Goal: Task Accomplishment & Management: Use online tool/utility

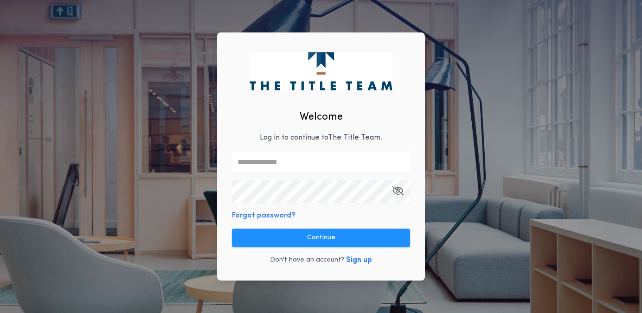
click at [276, 168] on input "text" at bounding box center [321, 162] width 178 height 22
type input "**********"
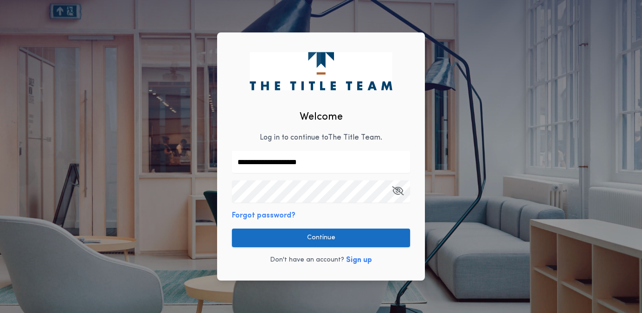
click at [311, 239] on button "Continue" at bounding box center [321, 238] width 178 height 19
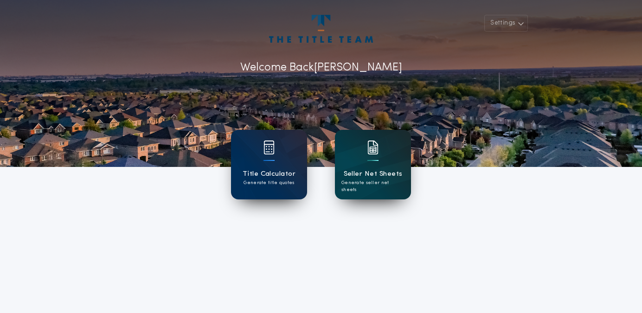
click at [383, 174] on h1 "Seller Net Sheets" at bounding box center [373, 174] width 59 height 11
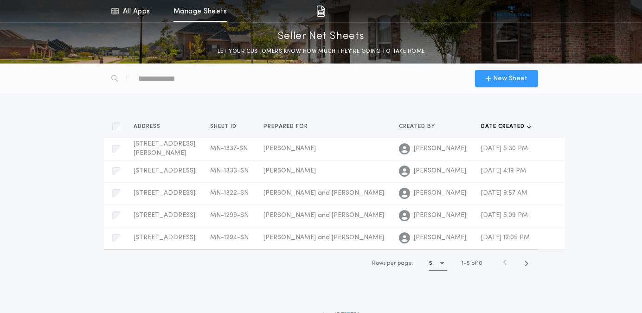
click at [518, 78] on span "New Sheet" at bounding box center [510, 79] width 34 height 10
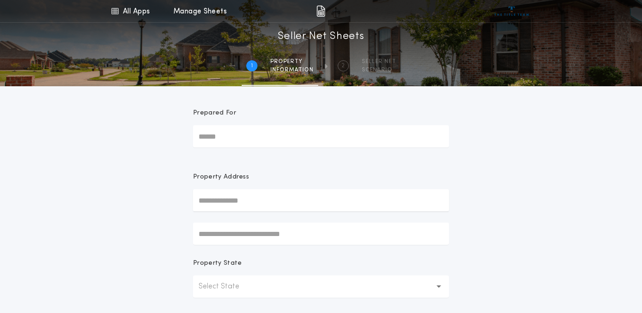
click at [276, 135] on input "Prepared For" at bounding box center [321, 136] width 256 height 22
type input "*********"
click at [213, 204] on input "text" at bounding box center [321, 200] width 256 height 22
type input "*********"
click at [213, 232] on input "text" at bounding box center [321, 234] width 256 height 22
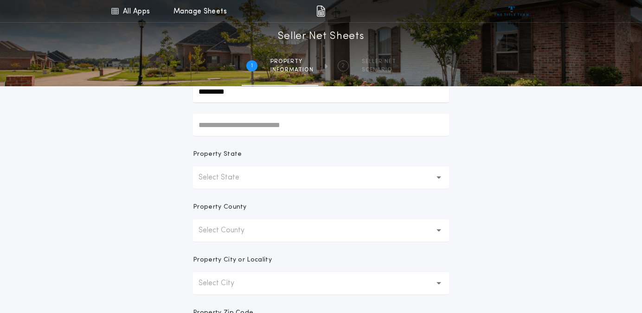
scroll to position [124, 0]
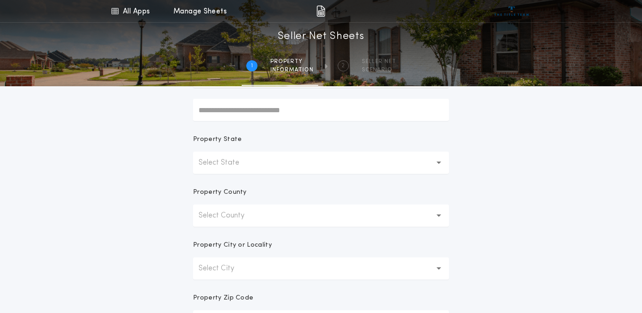
click at [231, 162] on p "Select State" at bounding box center [226, 162] width 56 height 11
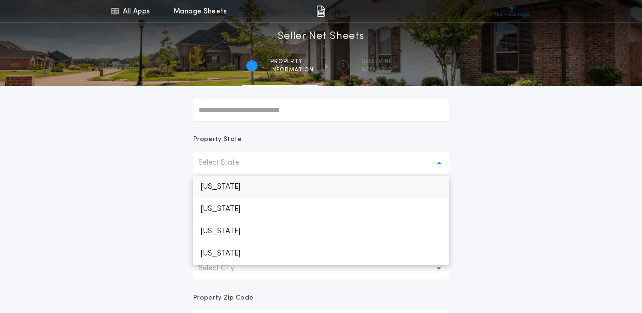
click at [219, 187] on p "[US_STATE]" at bounding box center [321, 187] width 256 height 22
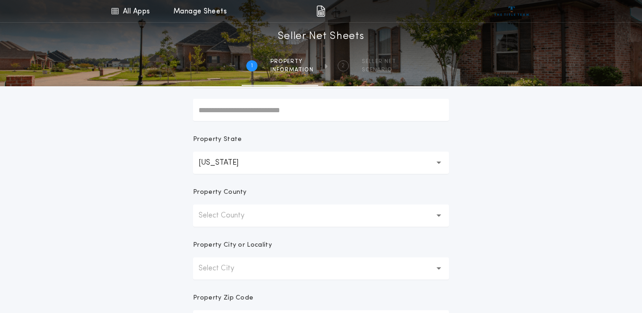
click at [221, 216] on p "Select County" at bounding box center [228, 215] width 61 height 11
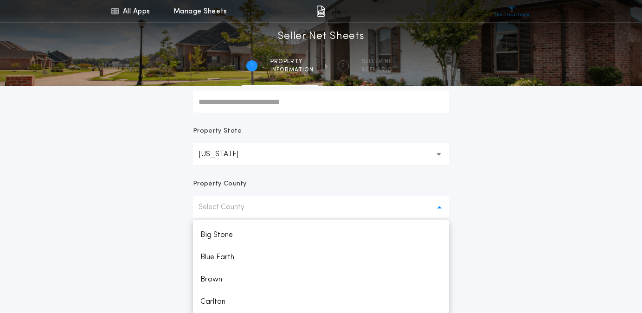
scroll to position [263, 0]
click at [210, 299] on p "Cook" at bounding box center [321, 302] width 256 height 22
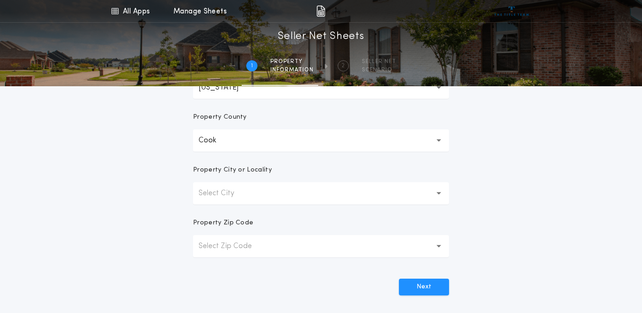
scroll to position [201, 0]
click at [214, 192] on p "Select City" at bounding box center [223, 190] width 51 height 11
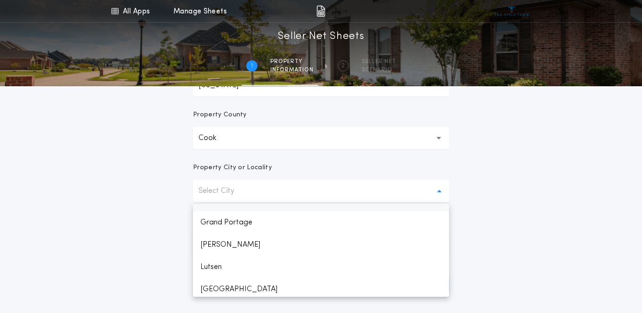
scroll to position [60, 0]
click at [211, 241] on p "[PERSON_NAME]" at bounding box center [321, 244] width 256 height 22
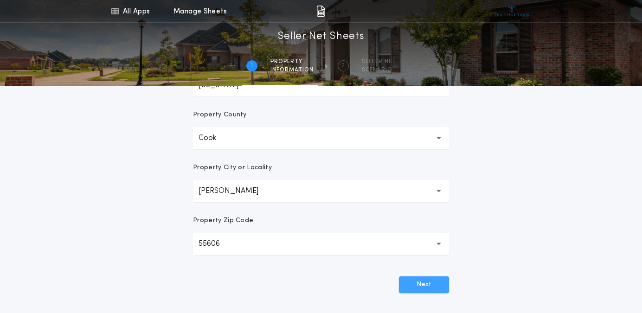
click at [426, 284] on button "Next" at bounding box center [424, 284] width 50 height 17
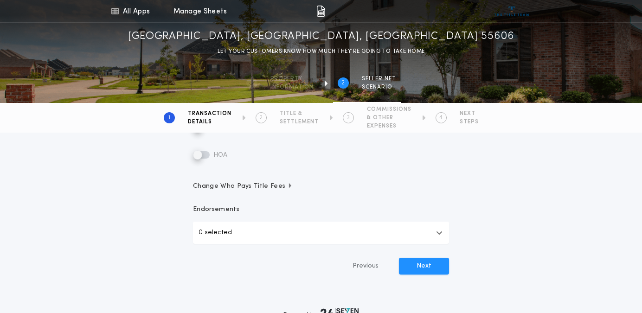
scroll to position [284, 0]
click at [438, 266] on button "Next" at bounding box center [424, 266] width 50 height 17
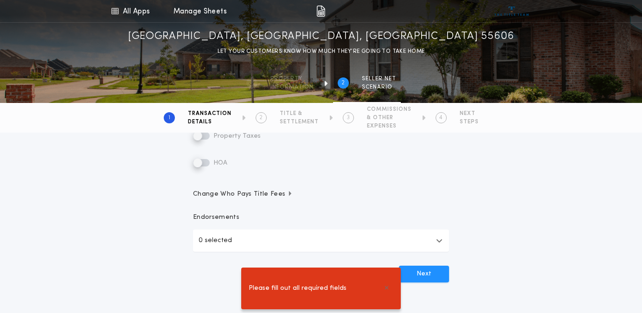
click at [296, 242] on button "0 selected" at bounding box center [321, 241] width 256 height 22
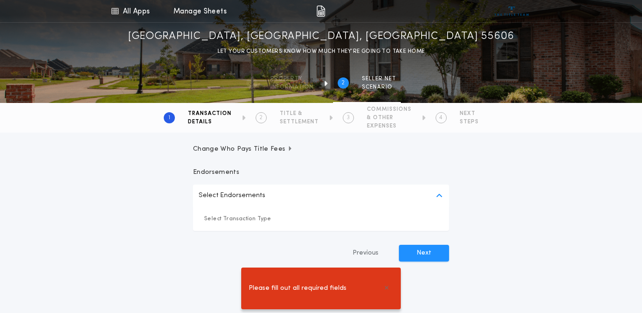
scroll to position [356, 0]
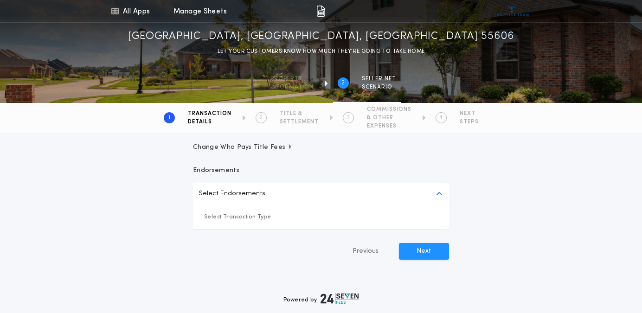
click at [224, 196] on p "Select Endorsements" at bounding box center [231, 193] width 67 height 11
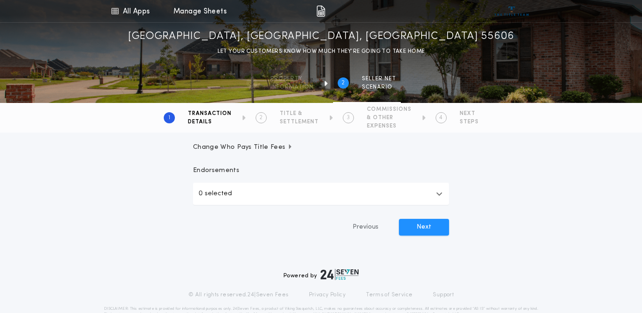
click at [218, 195] on p "0 selected" at bounding box center [214, 193] width 33 height 11
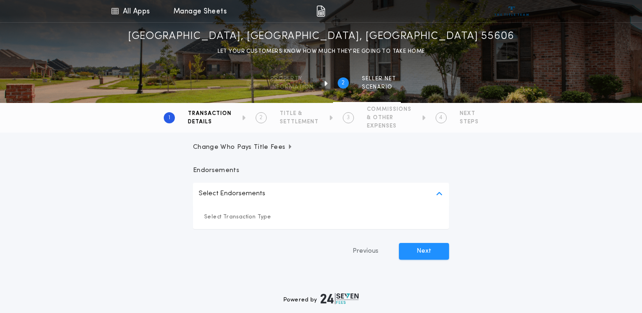
click at [221, 217] on p "Select Transaction Type" at bounding box center [321, 216] width 234 height 9
click at [430, 244] on button "Next" at bounding box center [424, 251] width 50 height 17
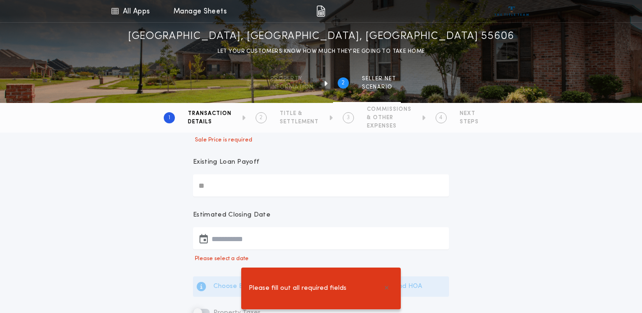
scroll to position [131, 0]
click at [225, 242] on button "button" at bounding box center [321, 240] width 256 height 22
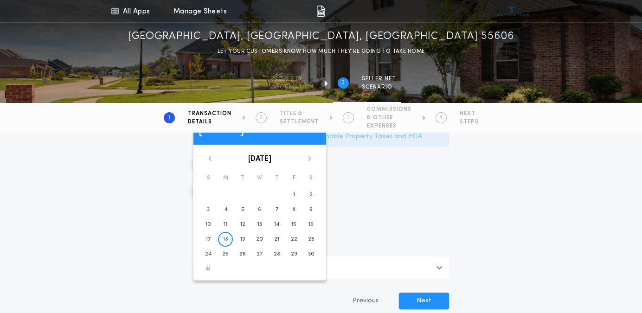
scroll to position [284, 0]
click at [308, 157] on icon at bounding box center [310, 157] width 6 height 6
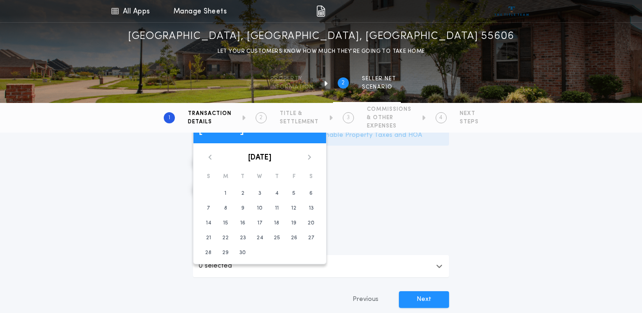
click at [308, 157] on icon at bounding box center [310, 157] width 6 height 6
click at [263, 252] on button "31" at bounding box center [259, 252] width 15 height 15
type input "**********"
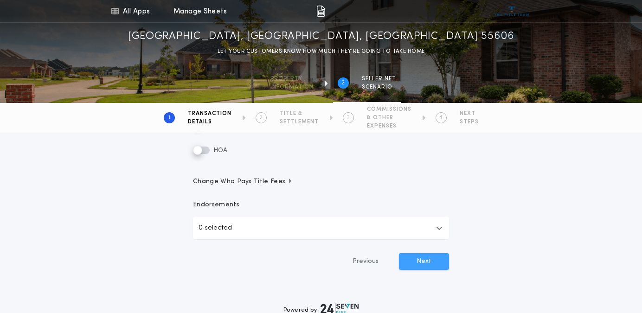
click at [428, 261] on button "Next" at bounding box center [424, 261] width 50 height 17
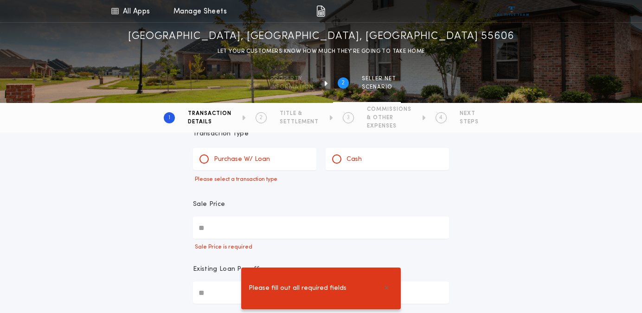
scroll to position [25, 0]
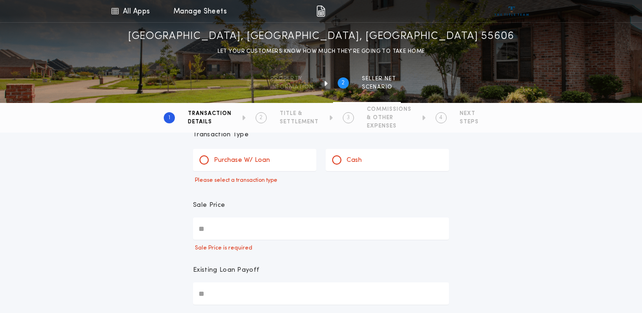
click at [239, 230] on input "Sale Price" at bounding box center [321, 228] width 256 height 22
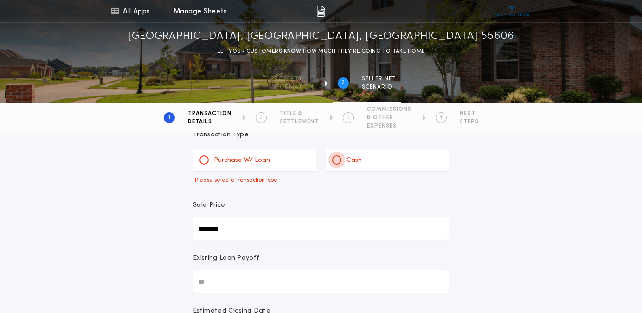
type input "*******"
click at [338, 162] on div at bounding box center [336, 160] width 5 height 5
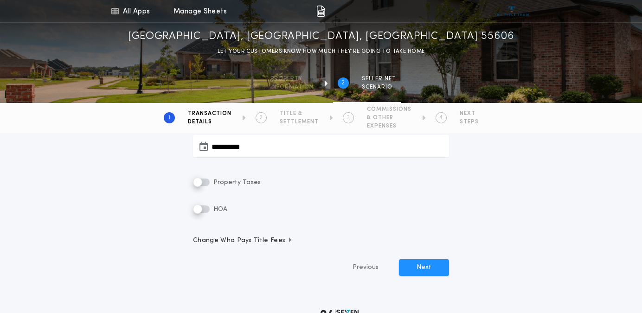
scroll to position [210, 0]
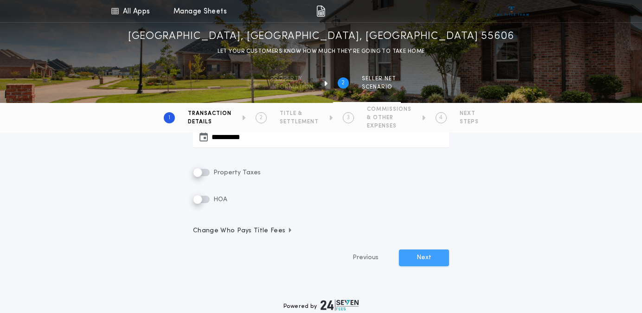
click at [418, 262] on button "Next" at bounding box center [424, 257] width 50 height 17
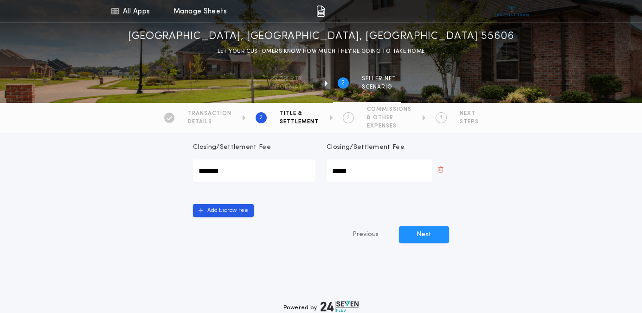
scroll to position [452, 0]
click at [422, 226] on button "Next" at bounding box center [424, 234] width 50 height 17
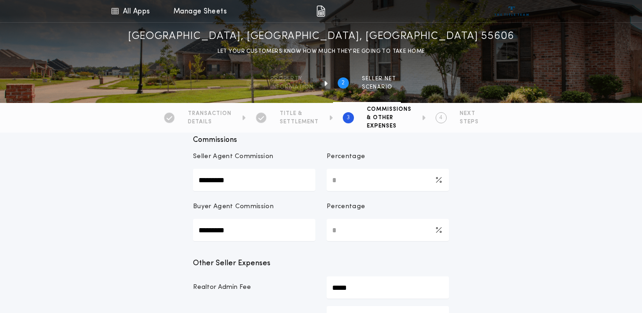
scroll to position [141, 0]
click at [345, 183] on Commission-percentage "*" at bounding box center [387, 179] width 122 height 22
type Commission-percentage "***"
type Commission-value "*********"
click at [342, 229] on Commission-percentage "*" at bounding box center [387, 229] width 122 height 22
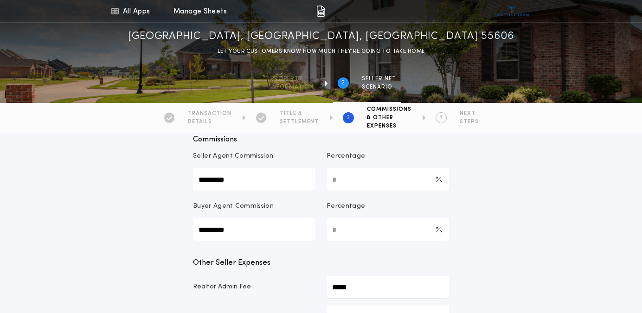
type Commission-percentage "***"
type Commission-value "*********"
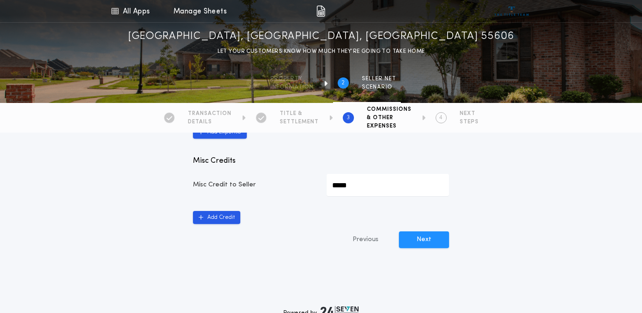
scroll to position [559, 0]
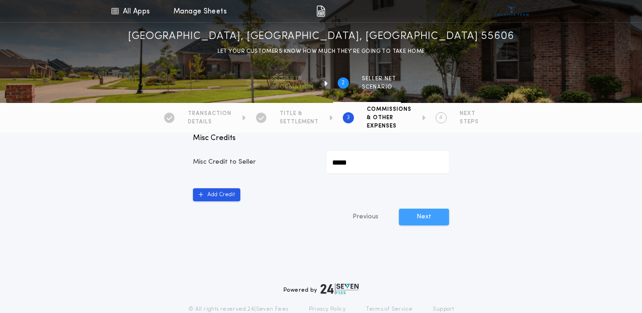
click at [420, 218] on button "Next" at bounding box center [424, 217] width 50 height 17
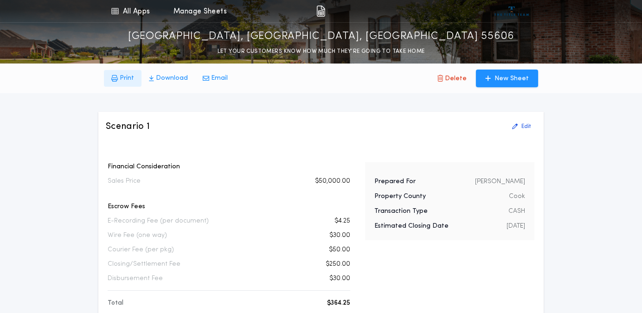
click at [122, 77] on p "Print" at bounding box center [127, 78] width 14 height 9
